Goal: Navigation & Orientation: Find specific page/section

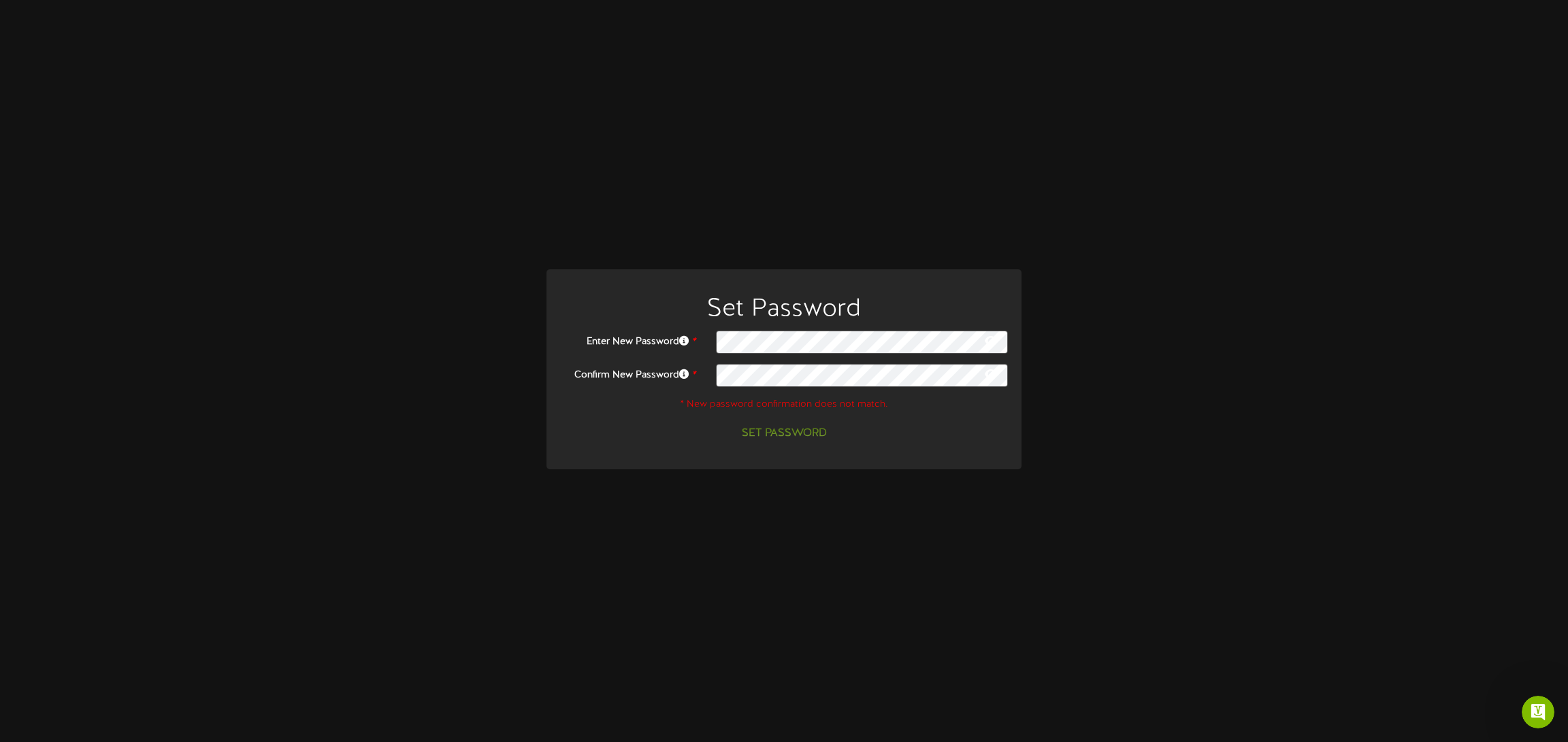
click at [998, 344] on button at bounding box center [990, 342] width 21 height 17
click at [711, 341] on div at bounding box center [862, 342] width 312 height 23
click at [713, 345] on div at bounding box center [862, 342] width 312 height 23
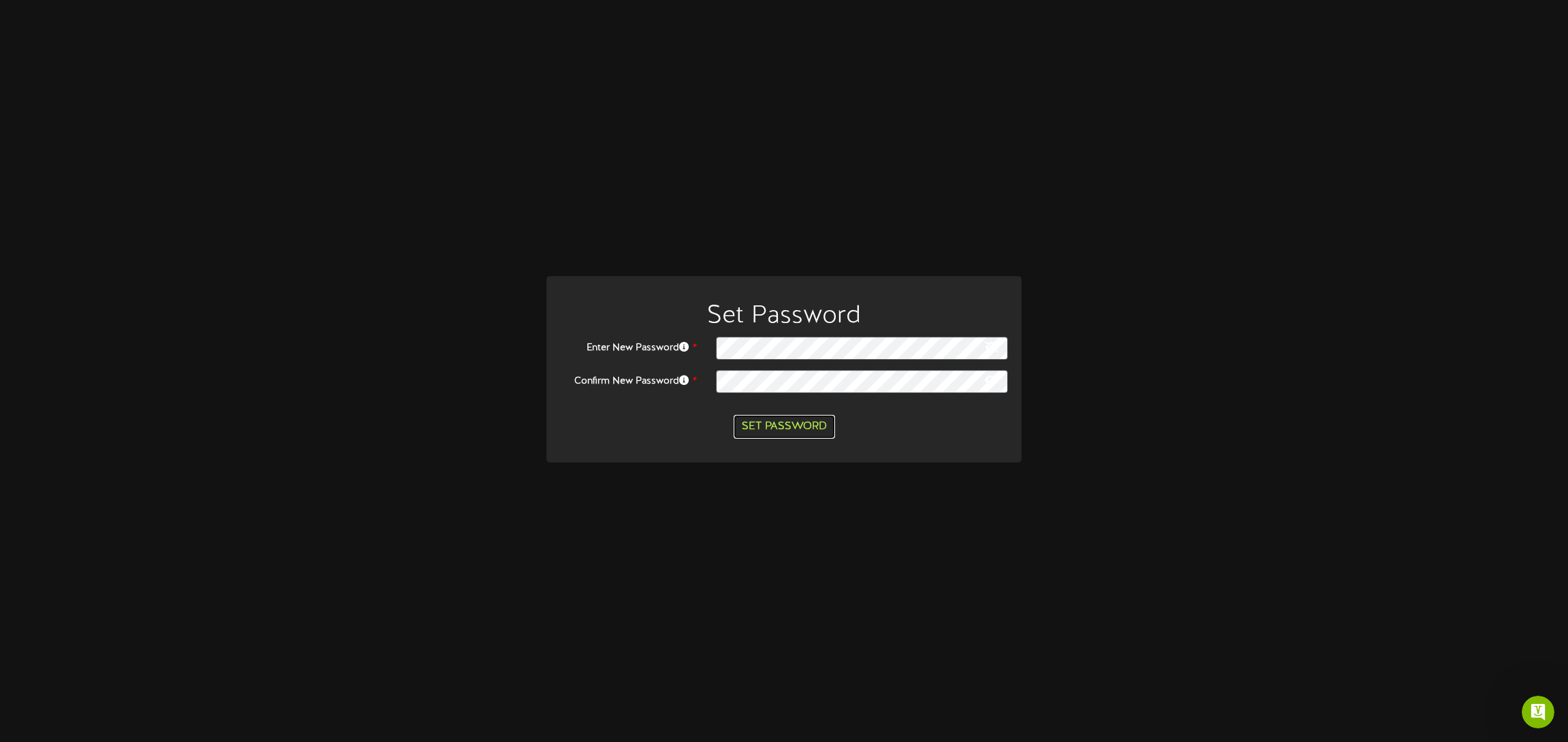
click at [775, 423] on button "Set Password" at bounding box center [784, 427] width 101 height 24
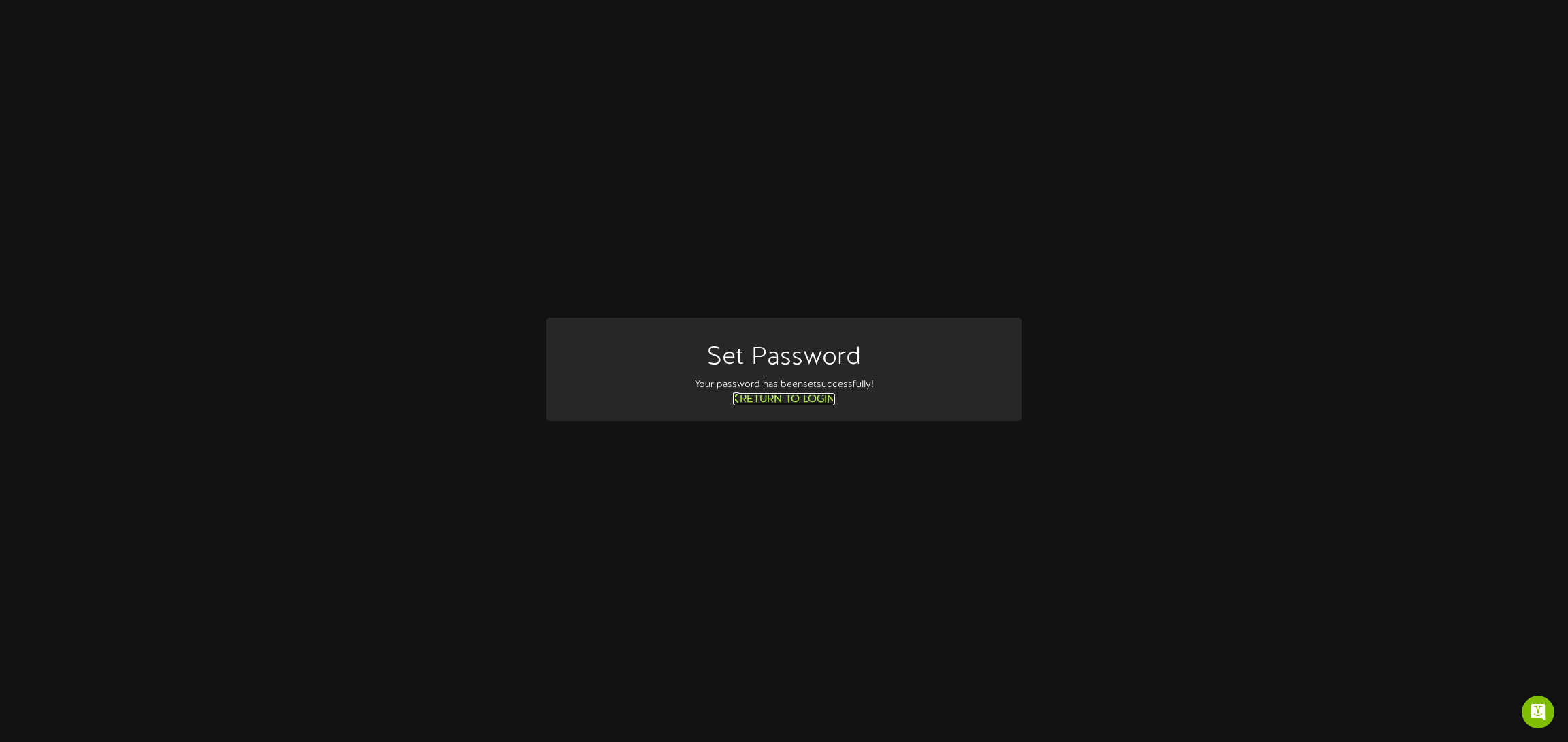
click at [807, 400] on link "Return to Login" at bounding box center [784, 399] width 102 height 12
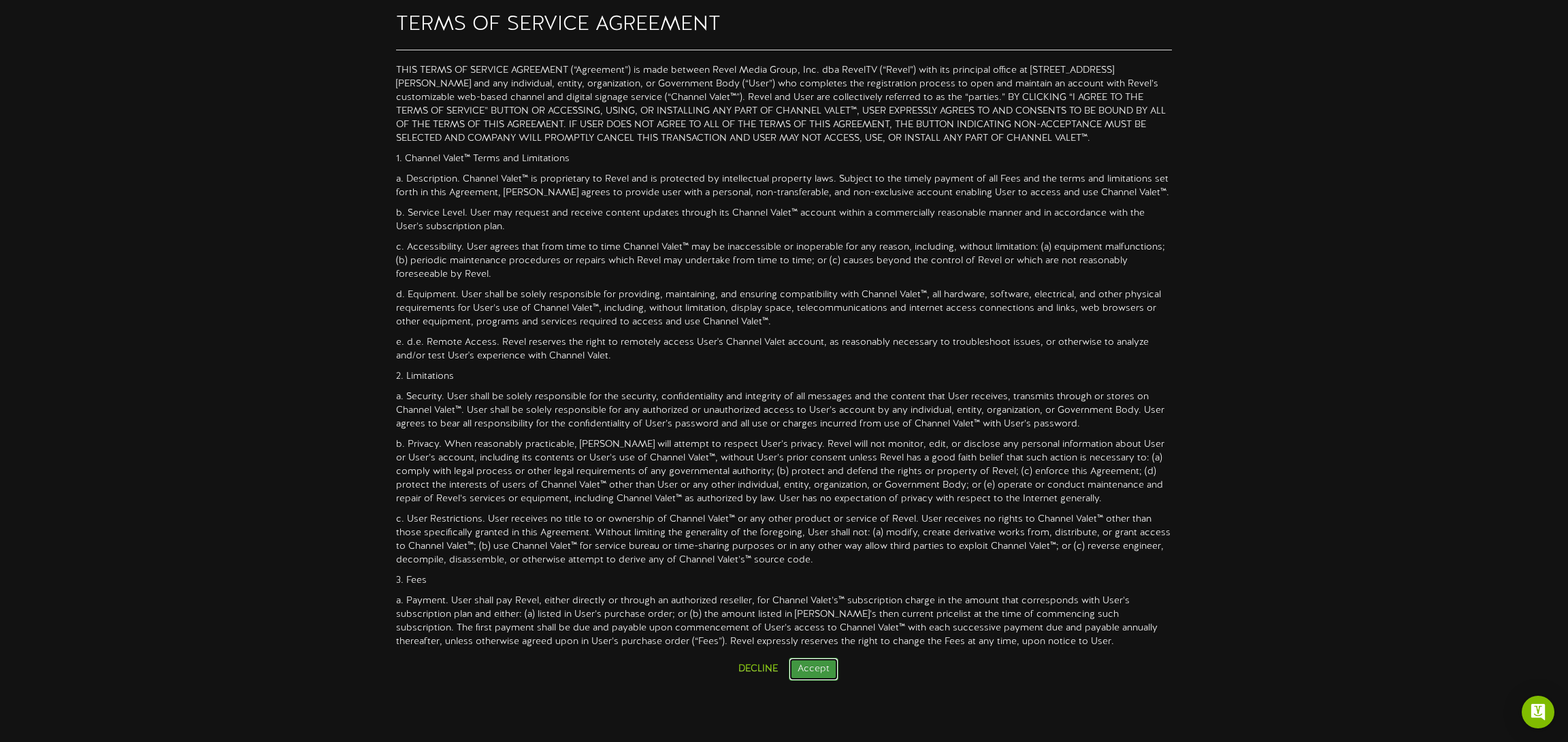
click at [816, 663] on button "Accept" at bounding box center [813, 670] width 50 height 23
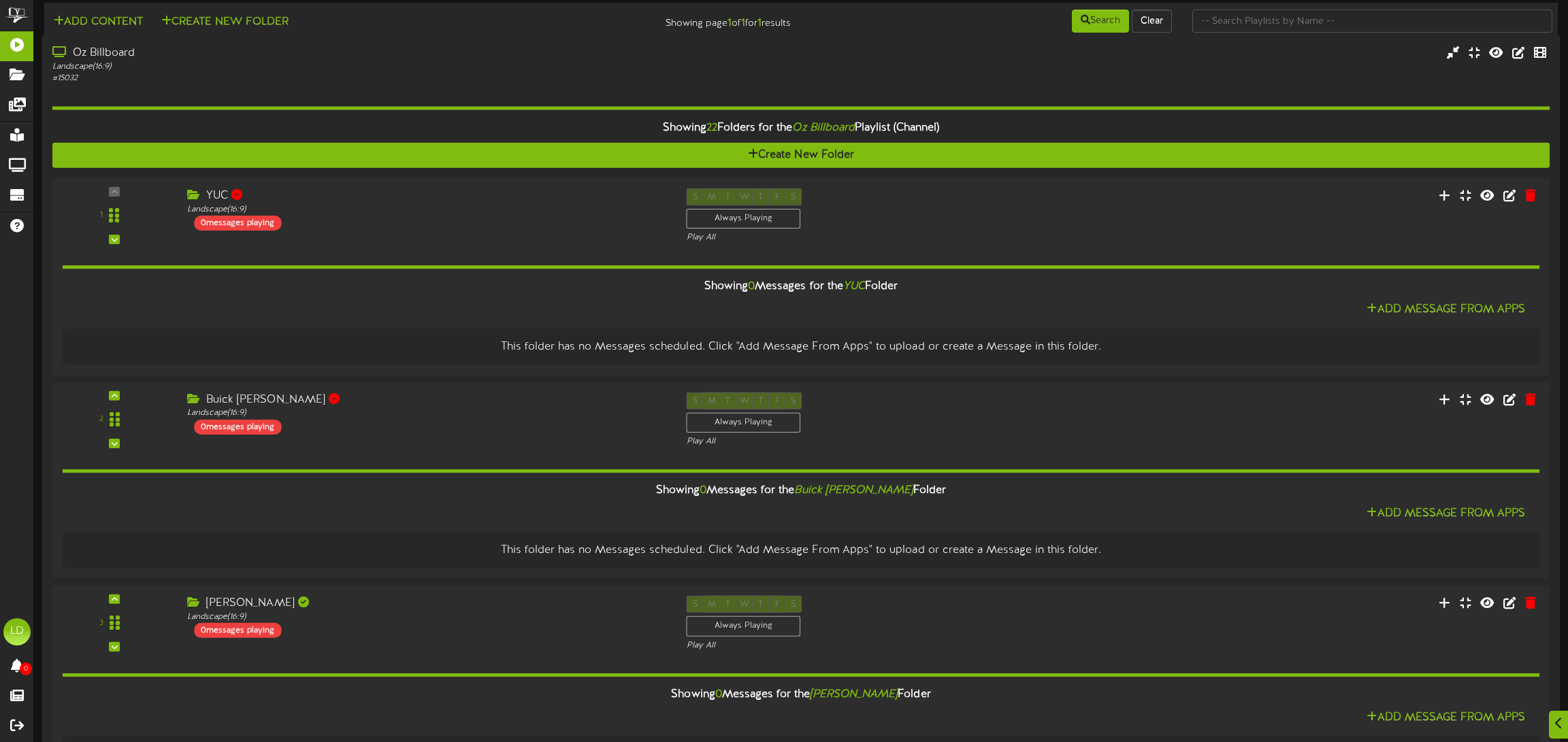
scroll to position [3128, 0]
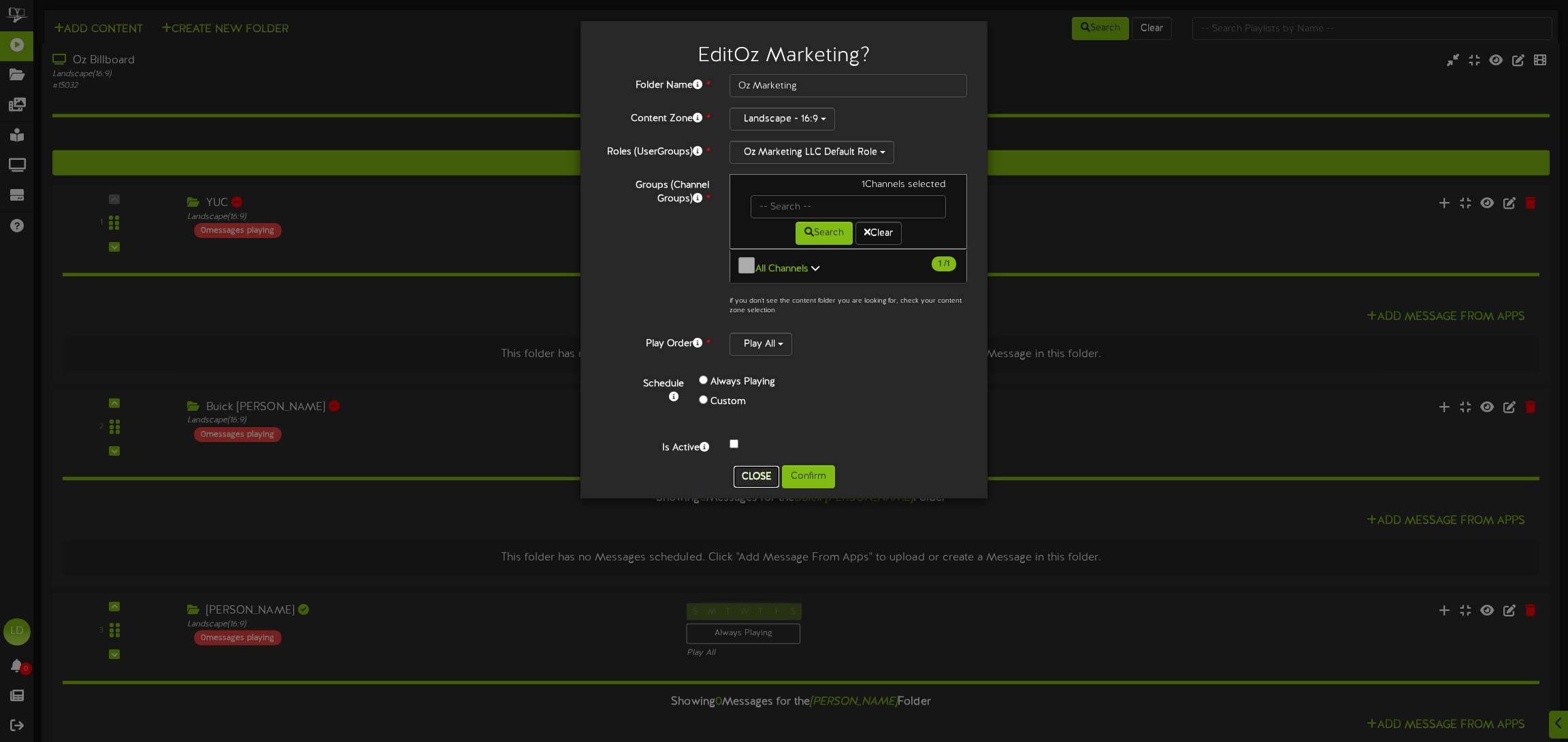
click at [751, 473] on button "Close" at bounding box center [756, 477] width 46 height 22
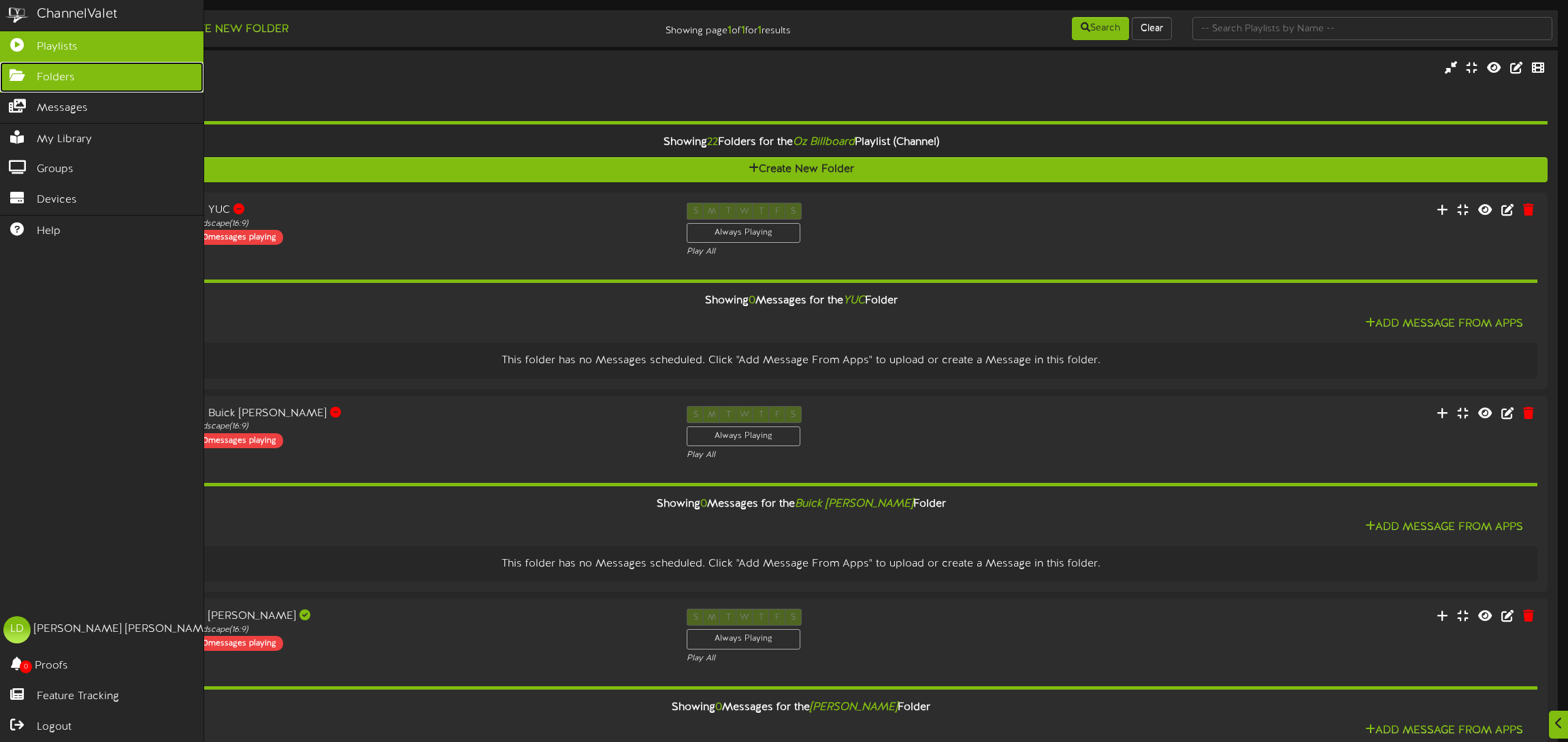
click at [53, 79] on span "Folders" at bounding box center [56, 77] width 38 height 16
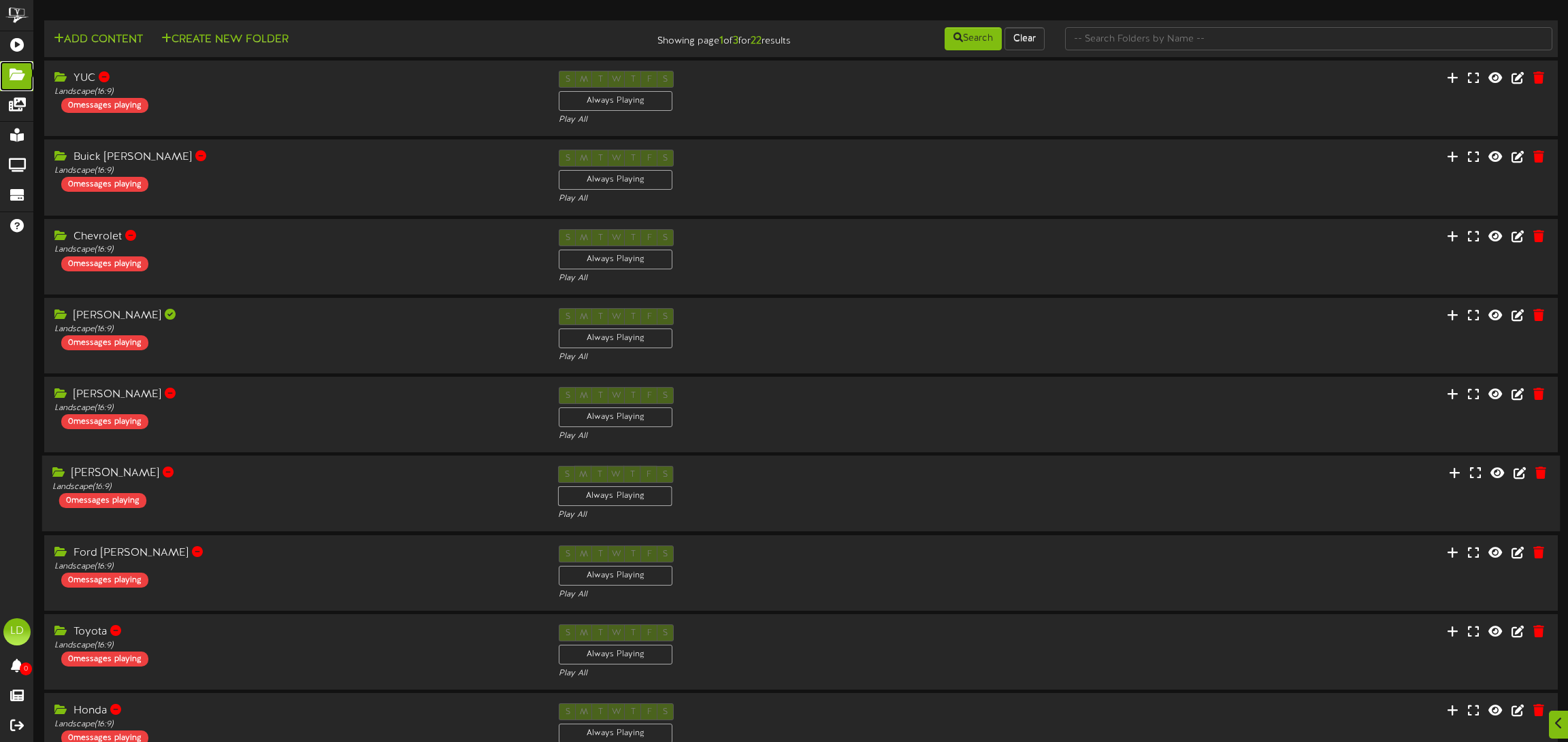
scroll to position [162, 0]
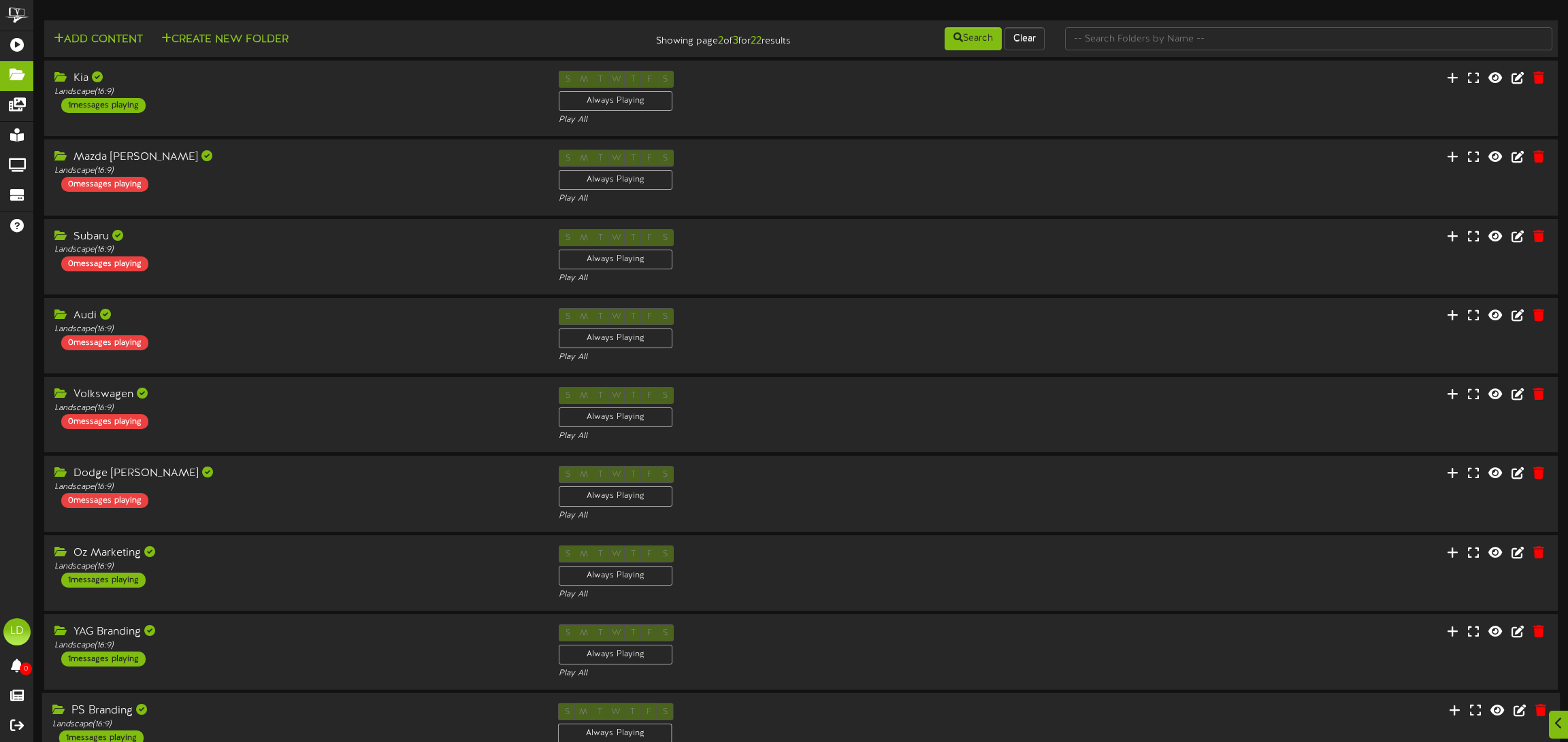
scroll to position [162, 0]
click at [457, 625] on div "YAG Branding Landscape ( 16:9 ) 1 messages playing" at bounding box center [295, 646] width 506 height 42
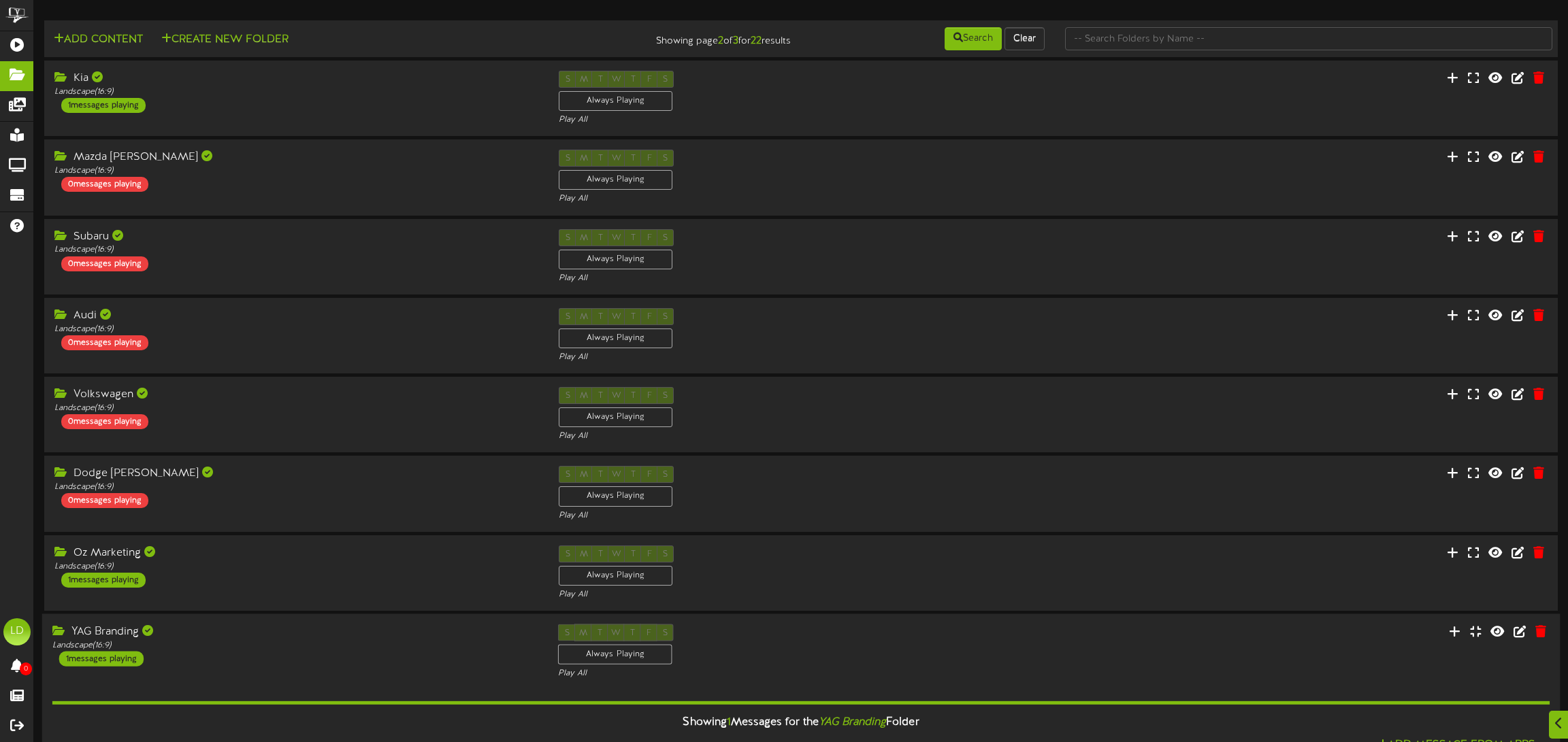
scroll to position [336, 0]
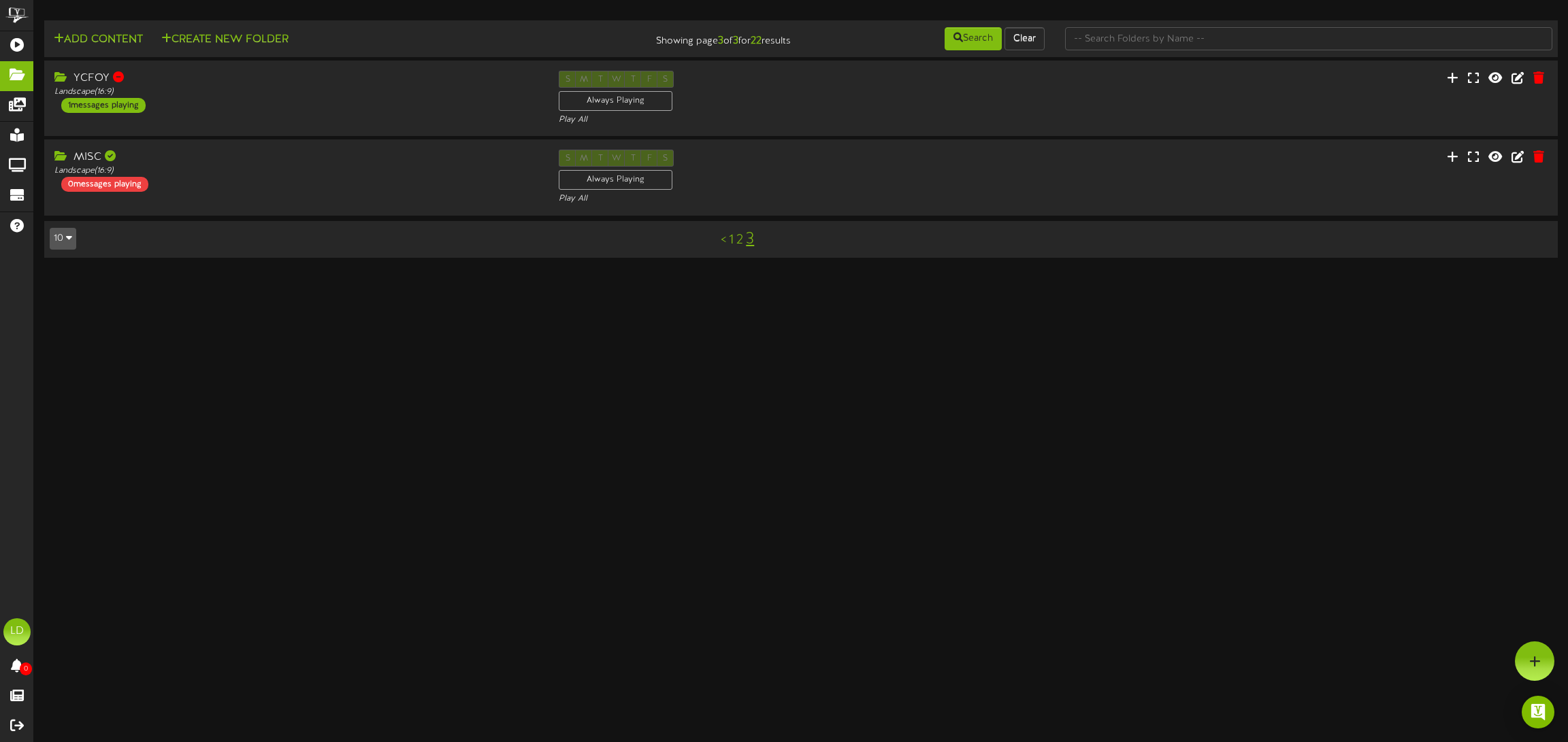
drag, startPoint x: 740, startPoint y: 240, endPoint x: 725, endPoint y: 238, distance: 15.1
click at [740, 240] on link "2" at bounding box center [740, 240] width 7 height 15
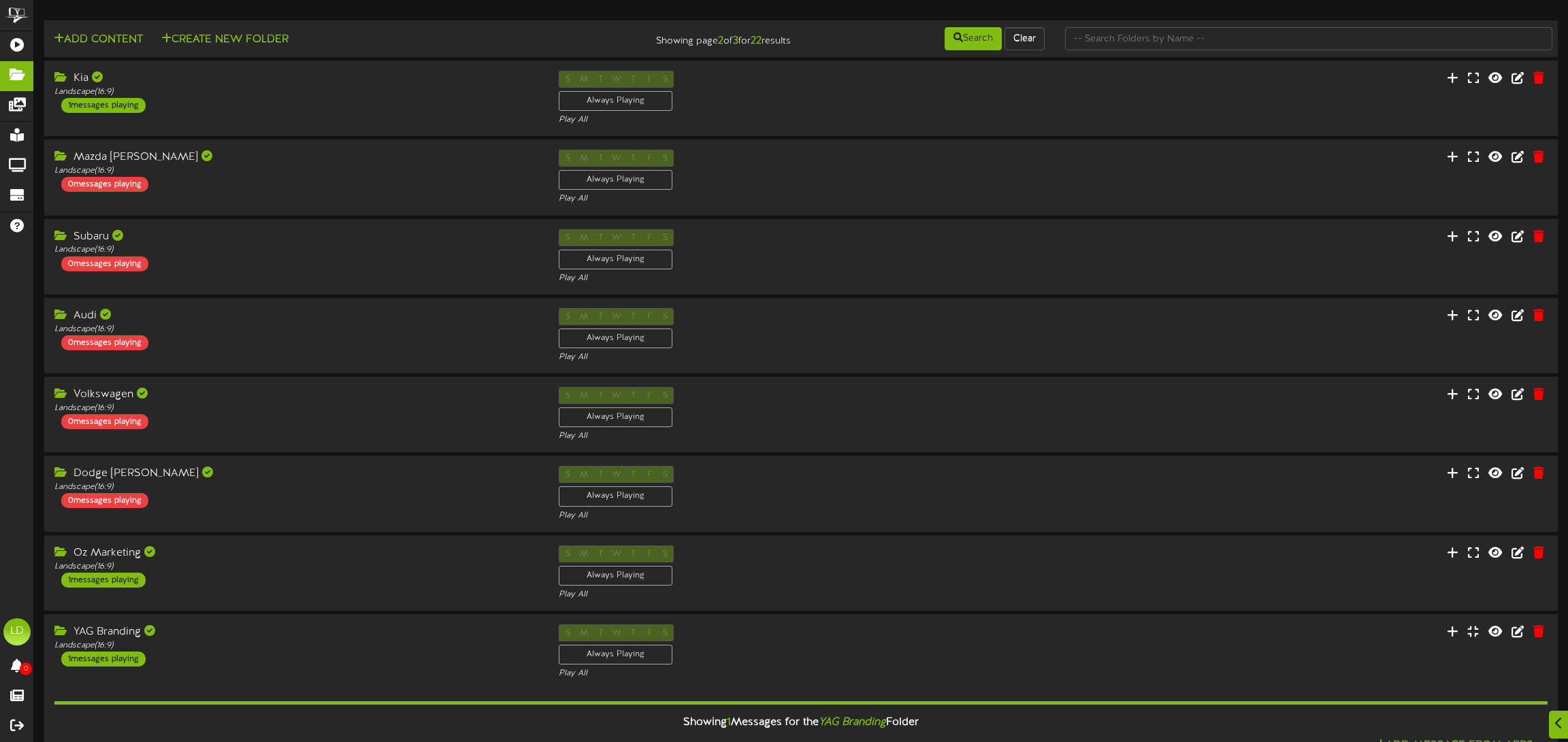
scroll to position [682, 0]
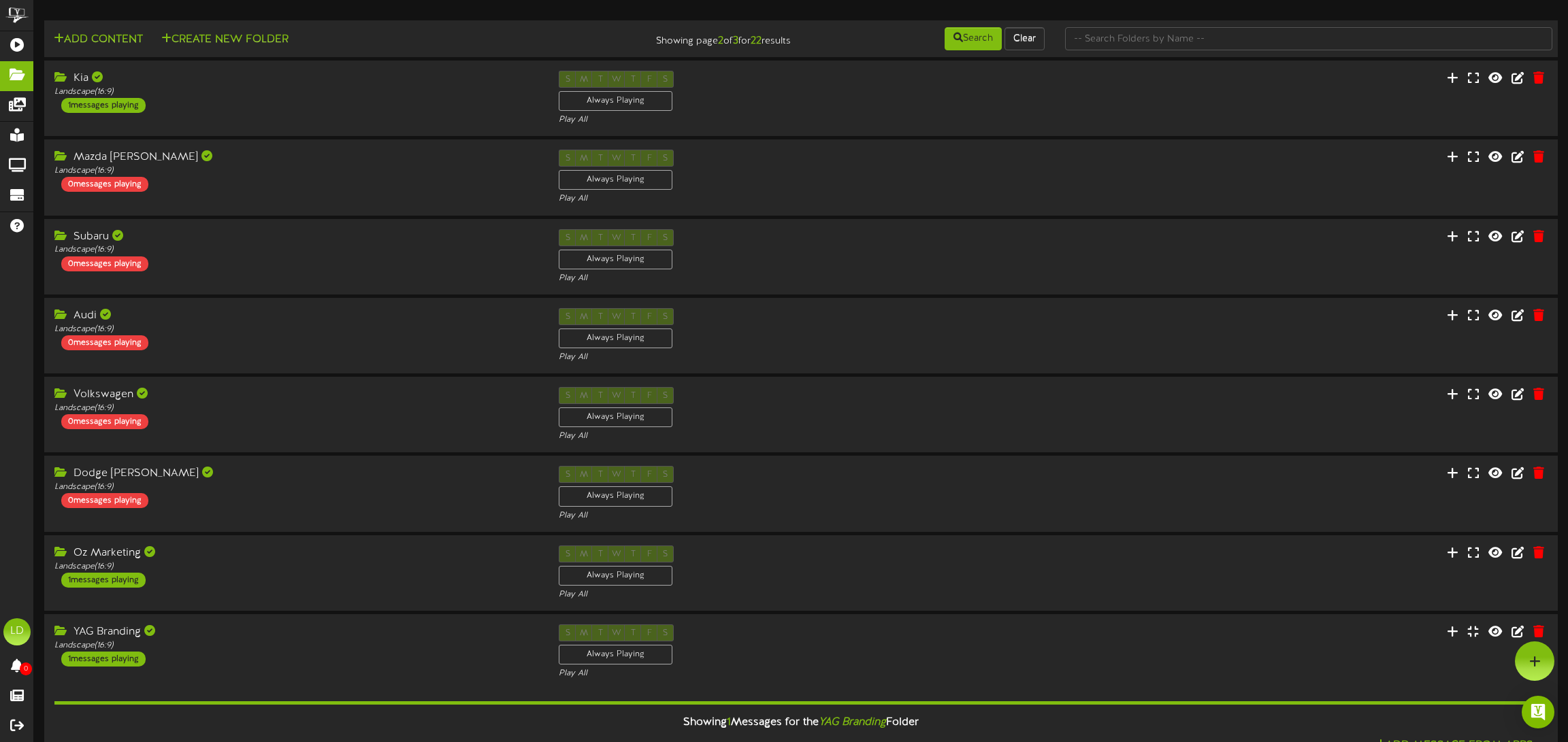
scroll to position [75, 0]
click at [101, 494] on div "0 messages playing" at bounding box center [102, 501] width 87 height 15
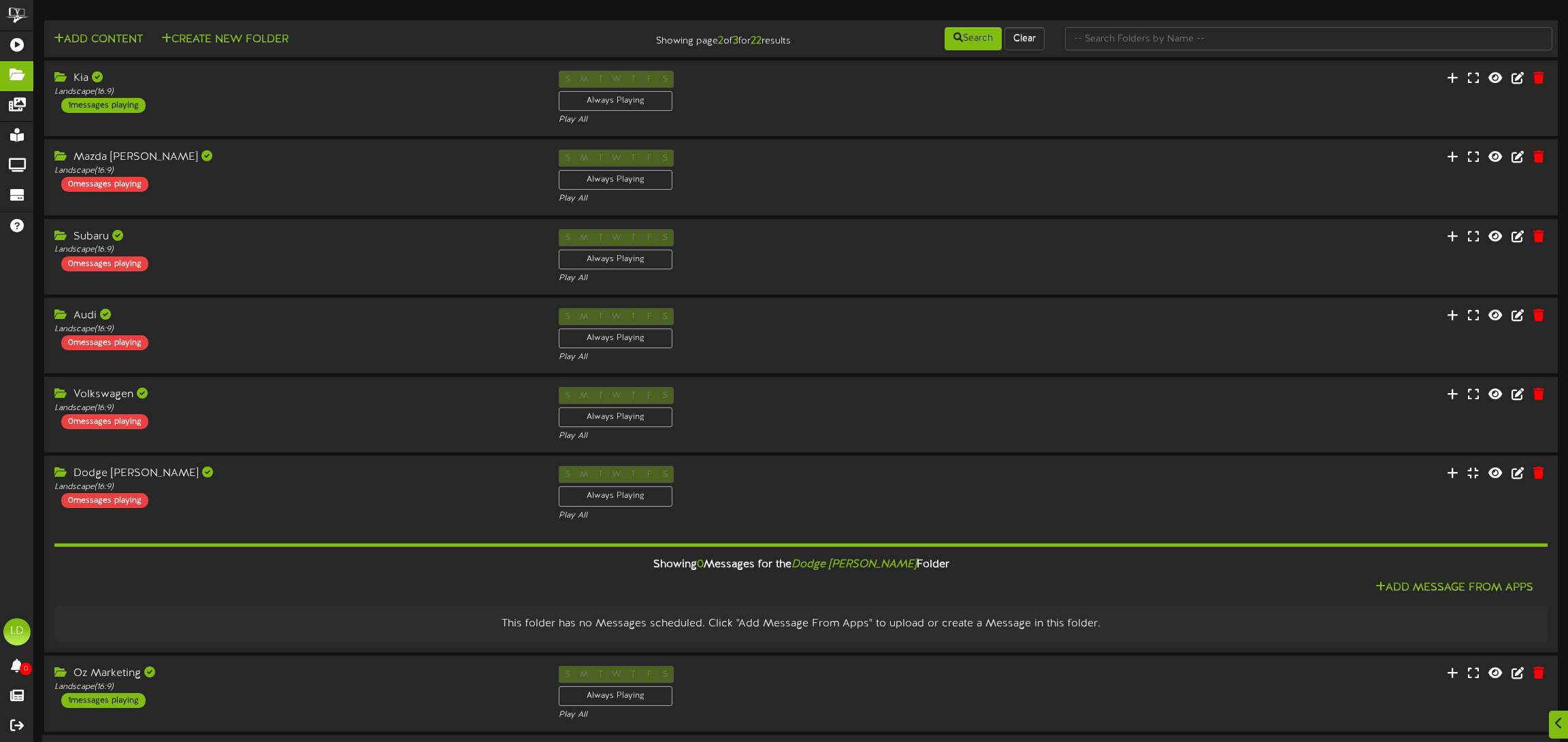
scroll to position [0, 0]
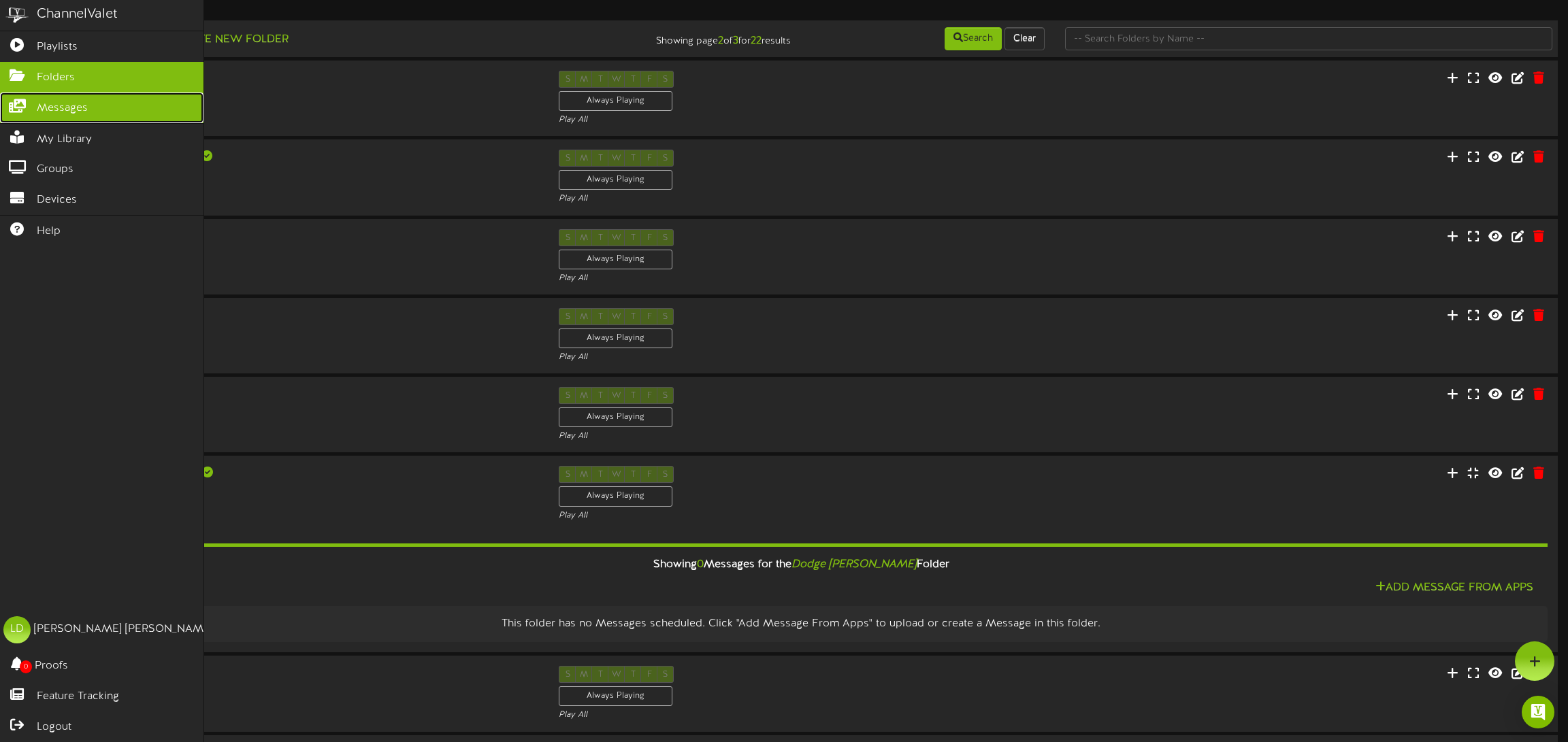
click at [20, 108] on icon at bounding box center [17, 105] width 34 height 10
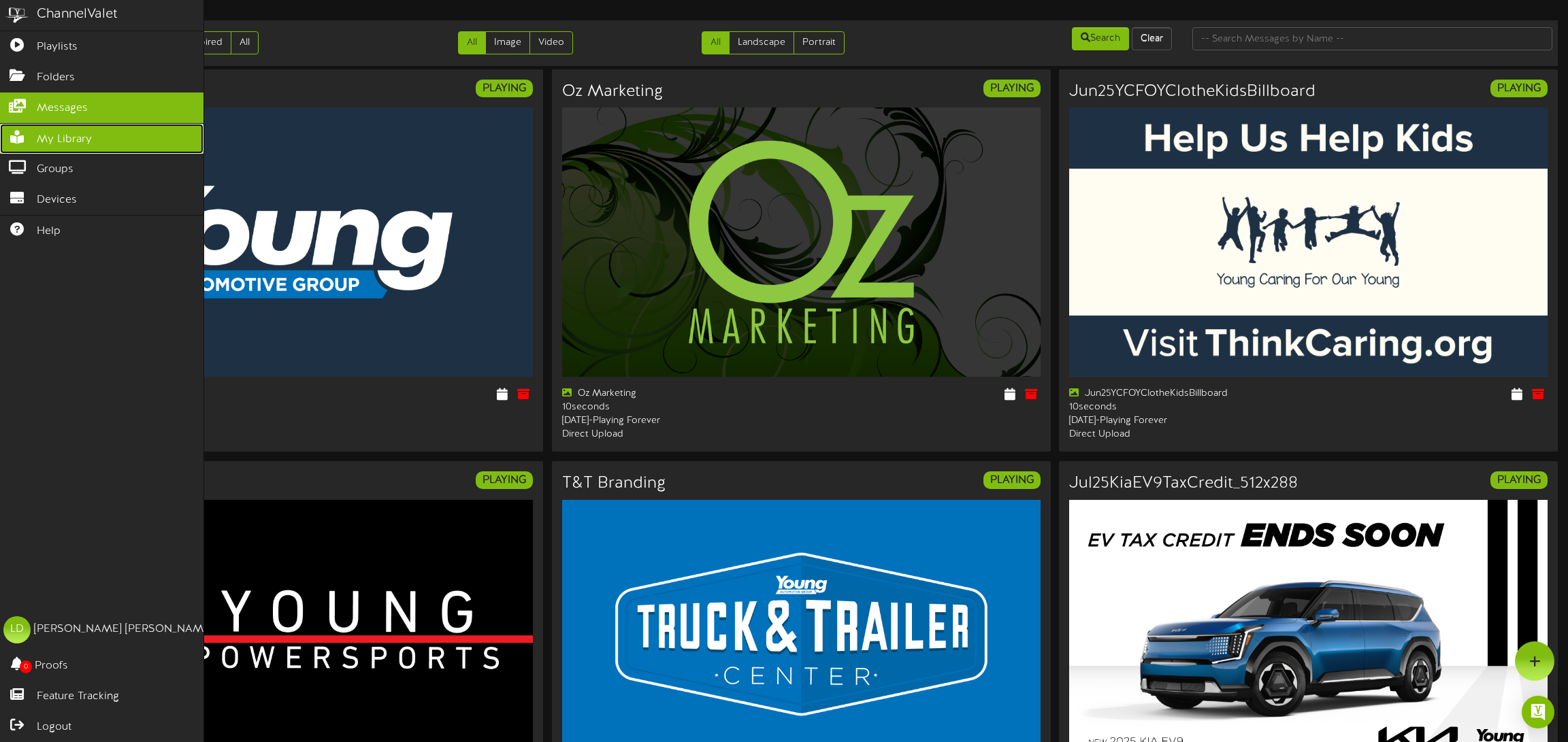
click at [59, 143] on span "My Library" at bounding box center [64, 140] width 55 height 16
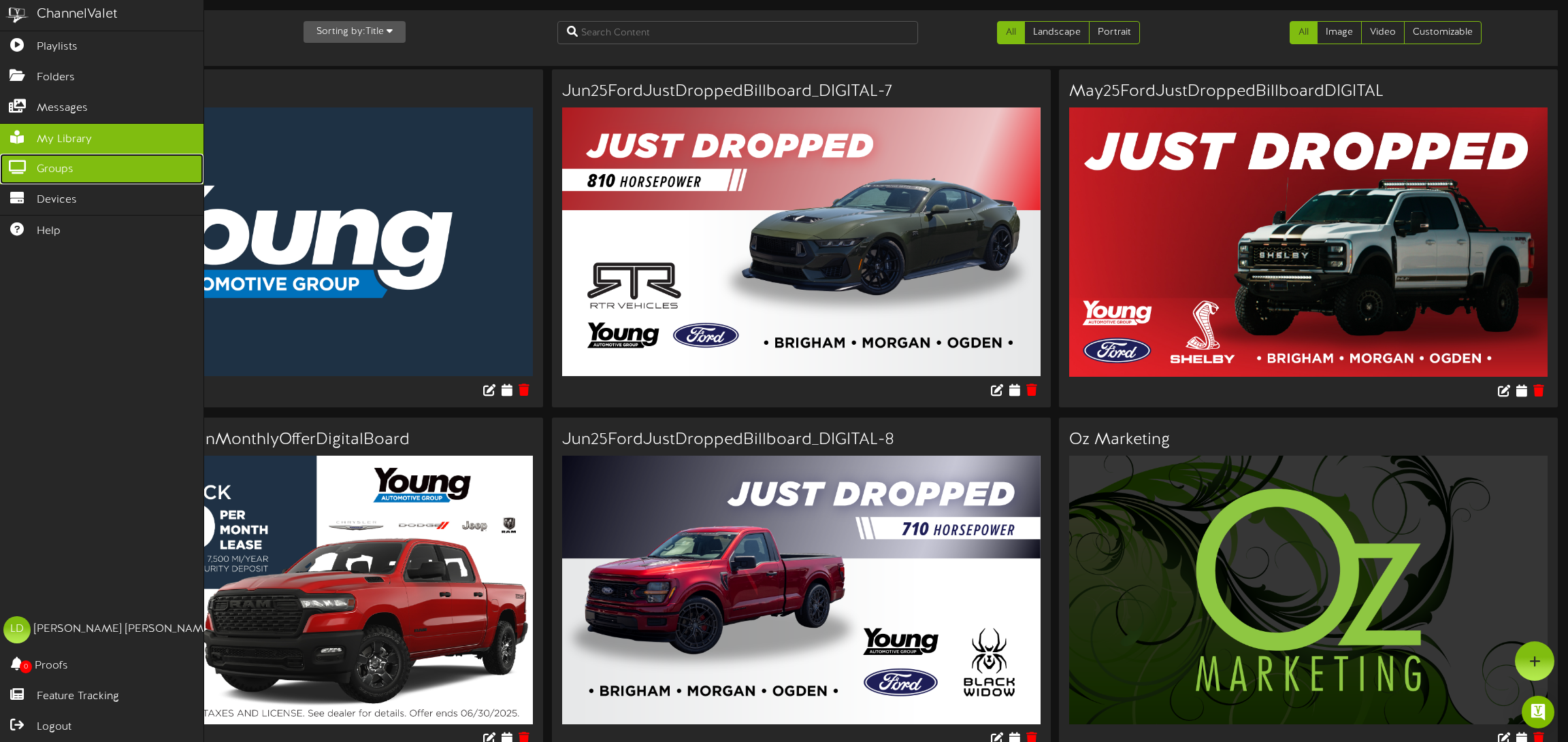
click at [54, 171] on span "Groups" at bounding box center [55, 170] width 37 height 16
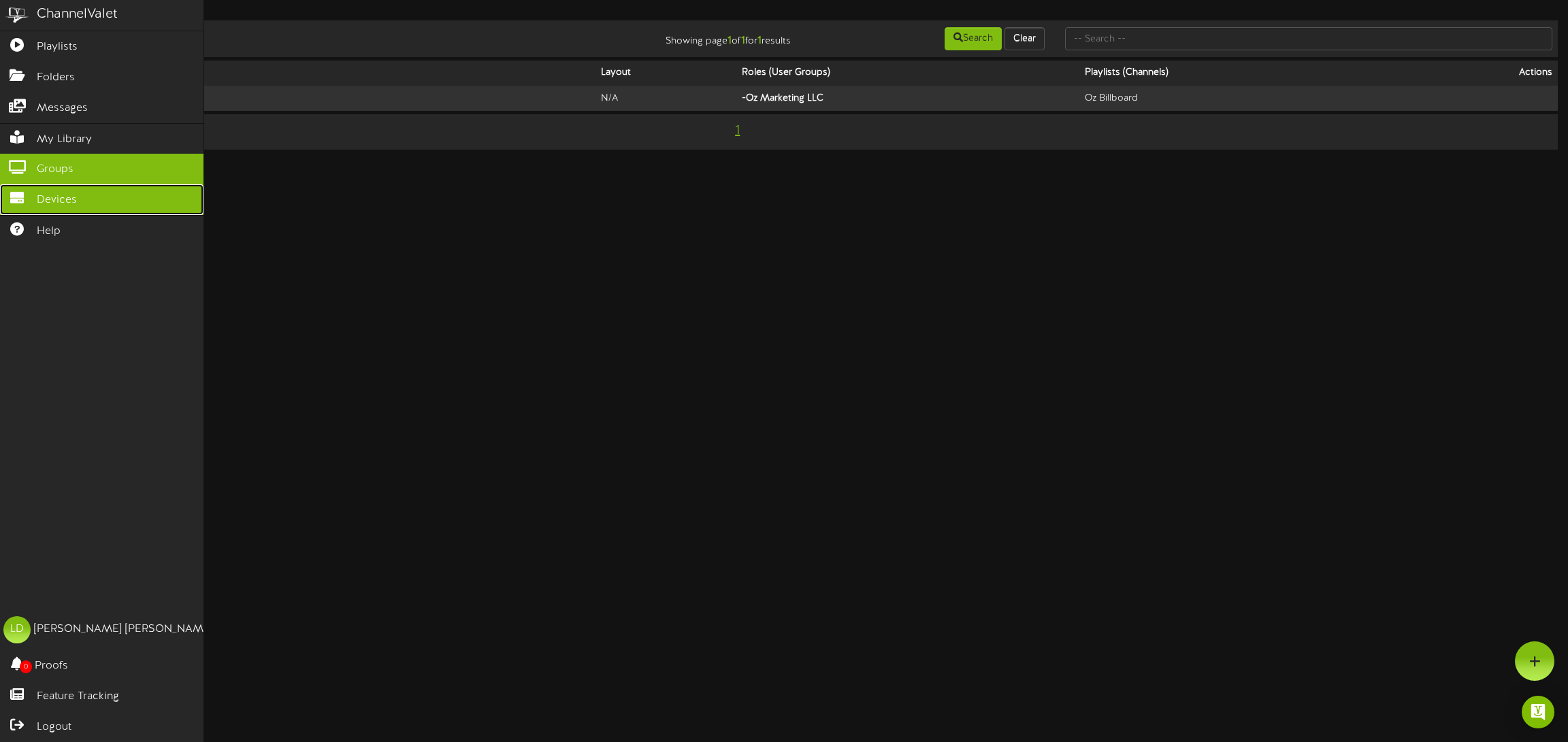
click at [88, 208] on link "Devices" at bounding box center [101, 199] width 204 height 31
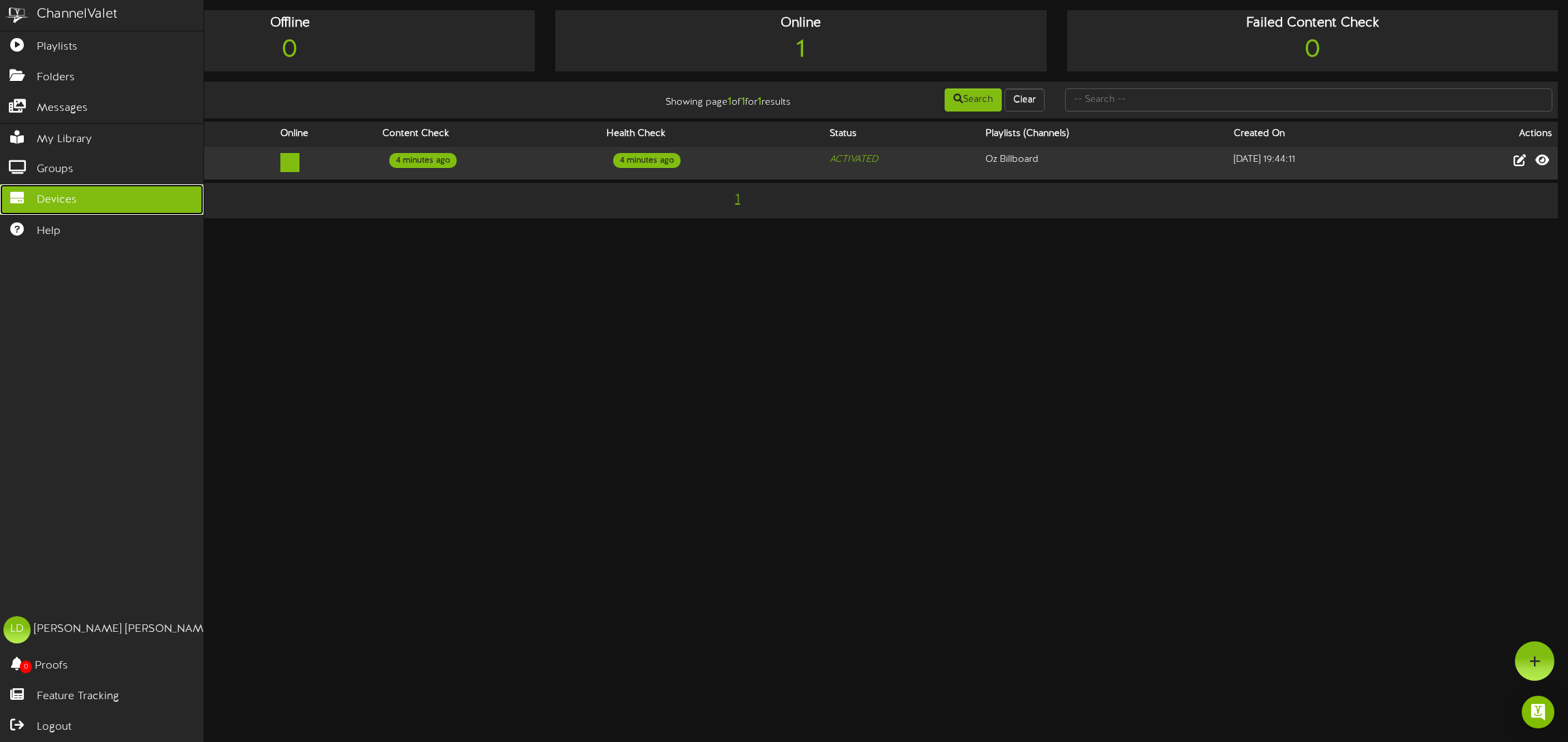
click at [60, 202] on span "Devices" at bounding box center [57, 200] width 40 height 16
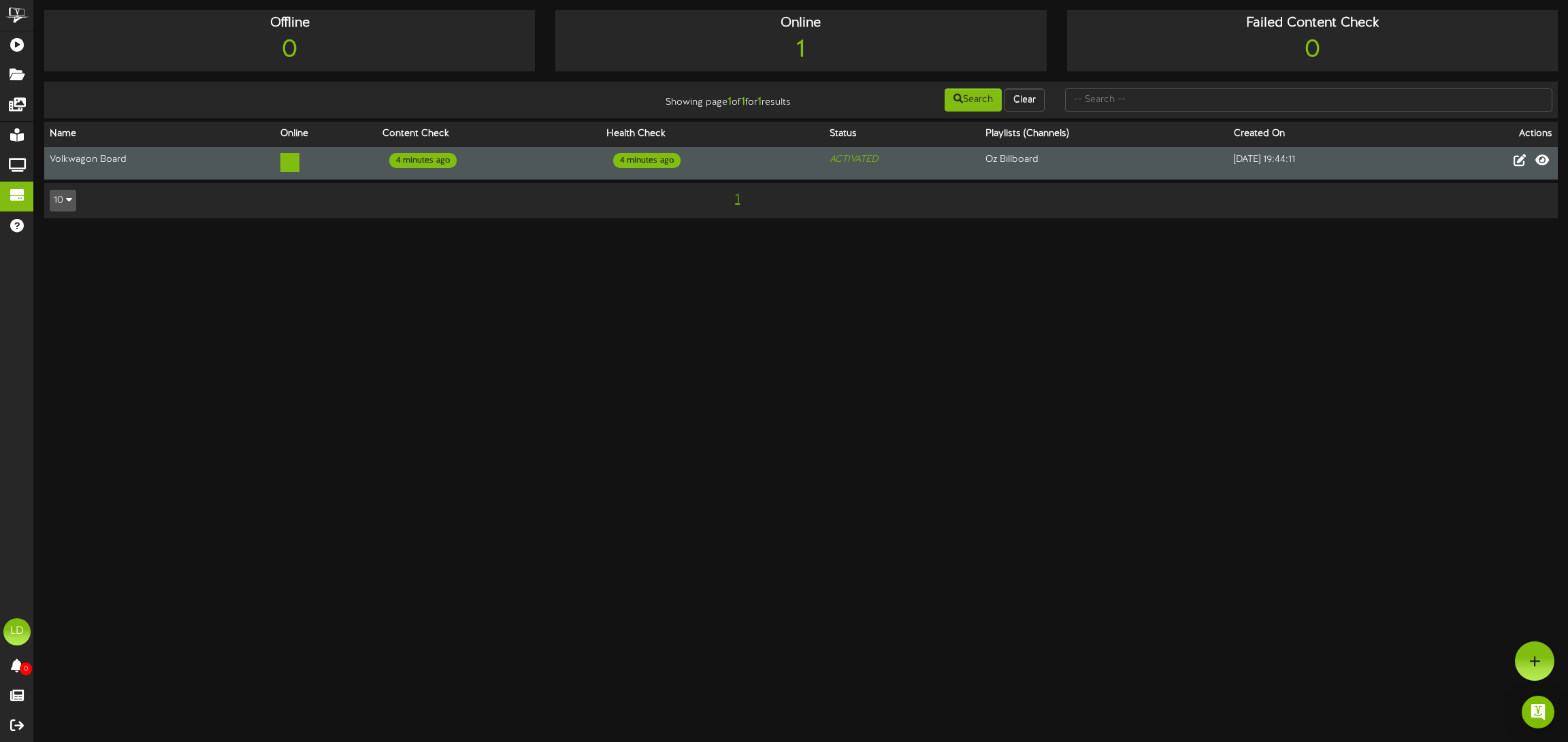
drag, startPoint x: 728, startPoint y: 157, endPoint x: 708, endPoint y: 159, distance: 20.1
click at [723, 157] on td "4 minutes ago" at bounding box center [712, 163] width 224 height 32
drag, startPoint x: 1011, startPoint y: 164, endPoint x: 943, endPoint y: 164, distance: 68.0
click at [944, 164] on tr "Volkwagon Board 4 minutes ago 4 minutes ago ACTIVATED Oz Billboard 2025-03-25 1…" at bounding box center [800, 163] width 1513 height 32
click at [120, 160] on td "Volkwagon Board" at bounding box center [160, 163] width 231 height 32
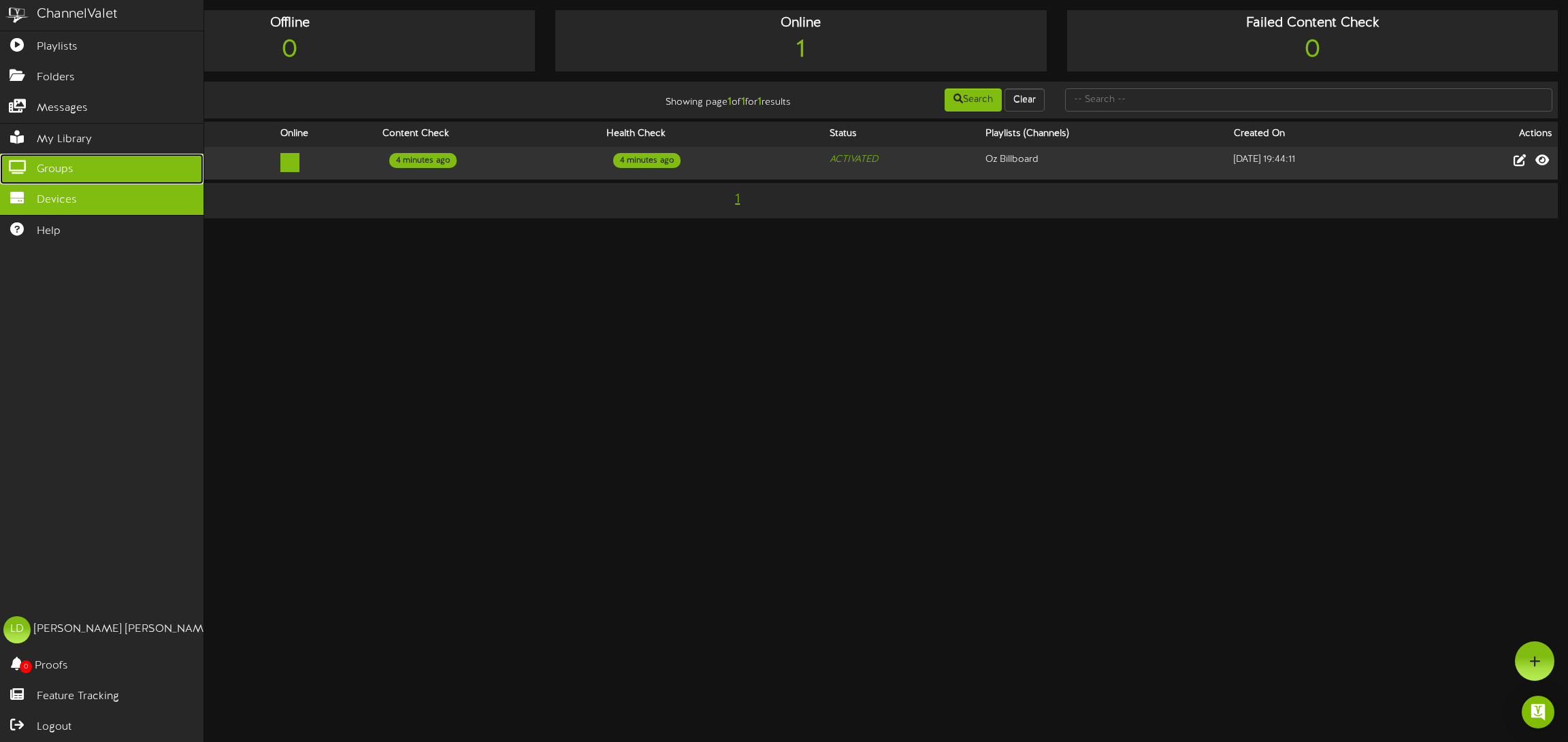
click at [61, 179] on link "Groups" at bounding box center [101, 169] width 204 height 31
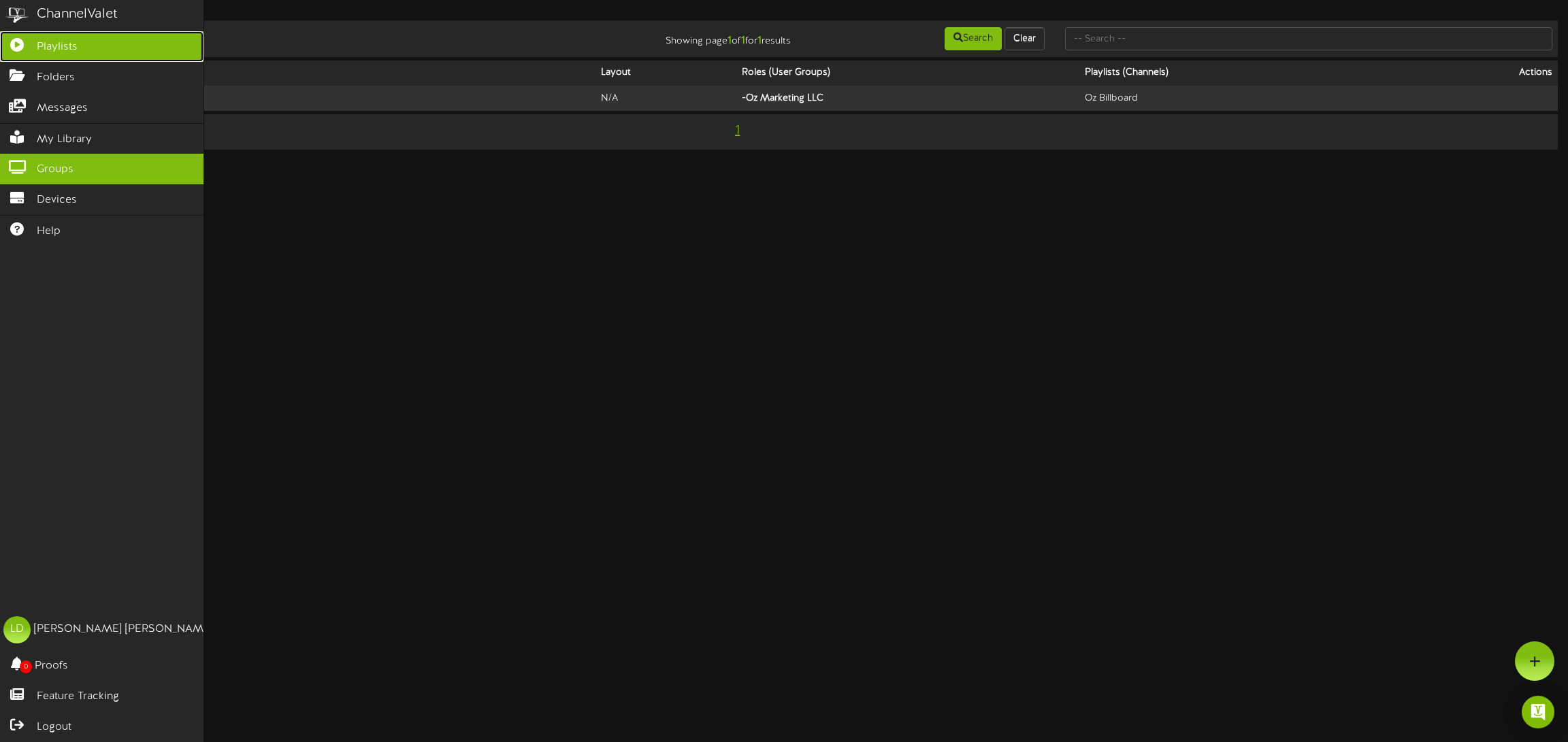
click at [26, 46] on icon at bounding box center [17, 43] width 34 height 10
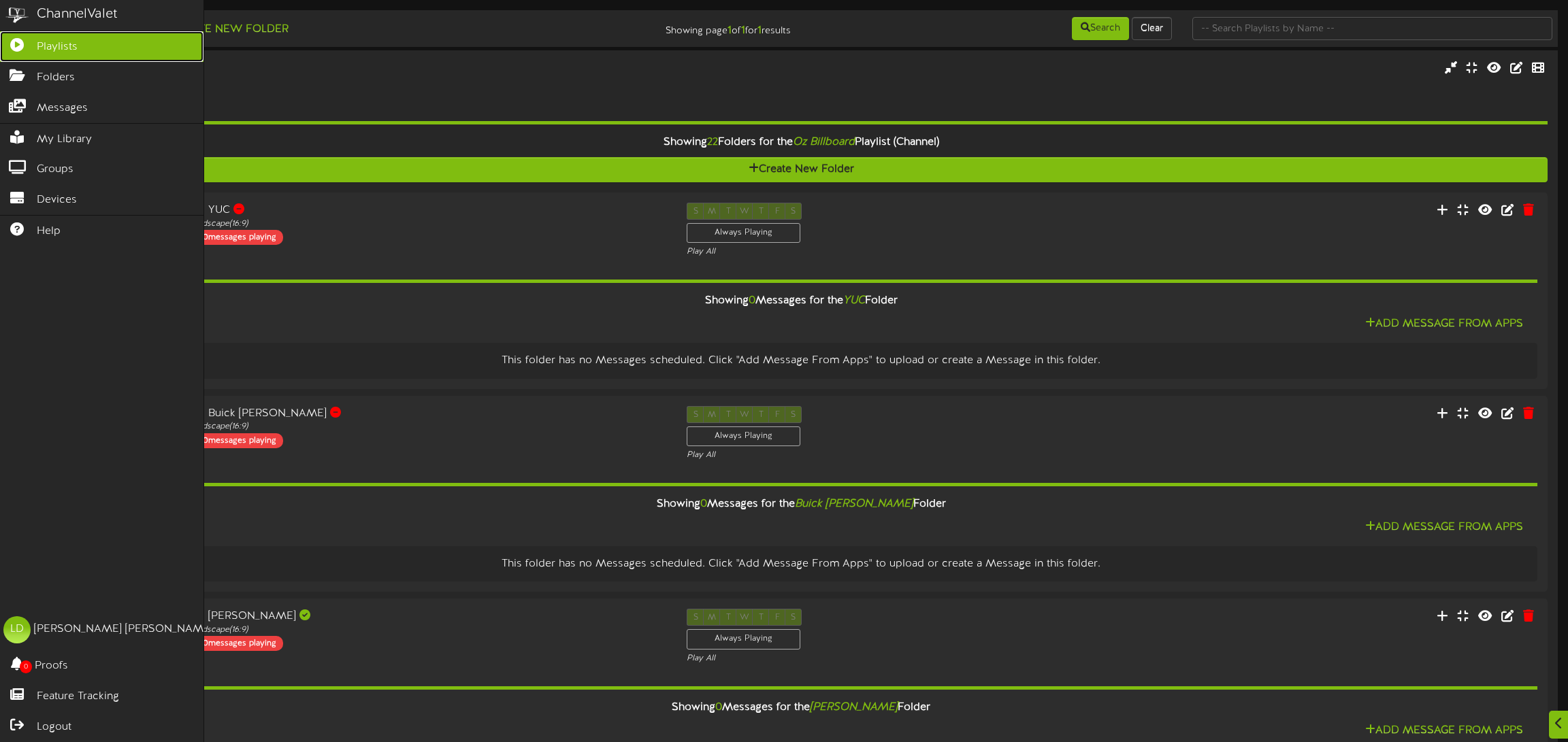
scroll to position [730, 0]
